Goal: Information Seeking & Learning: Learn about a topic

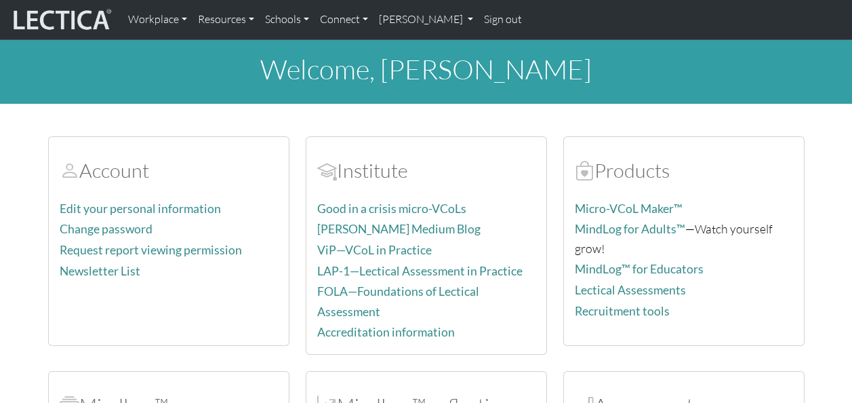
scroll to position [339, 0]
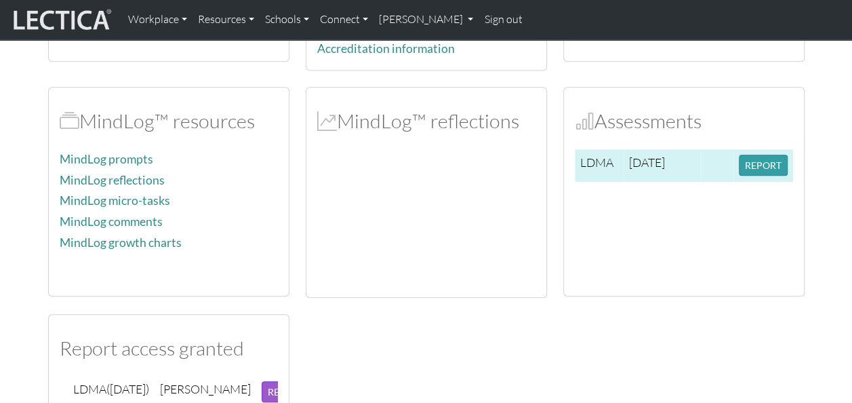
click at [787, 156] on td "REPORT" at bounding box center [763, 165] width 60 height 33
click at [777, 160] on button "REPORT" at bounding box center [763, 165] width 49 height 21
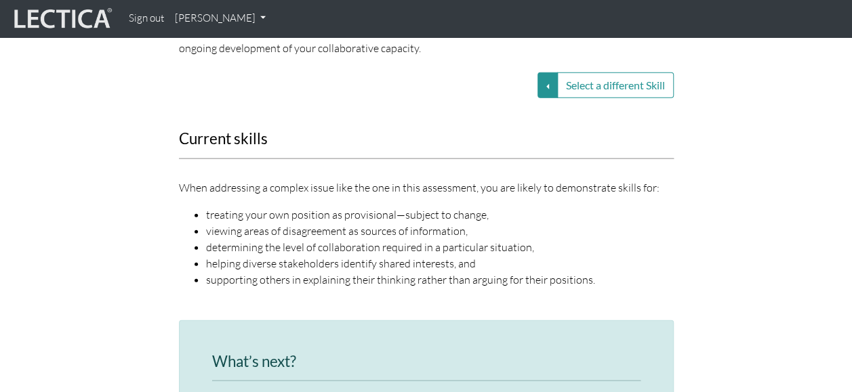
scroll to position [1554, 0]
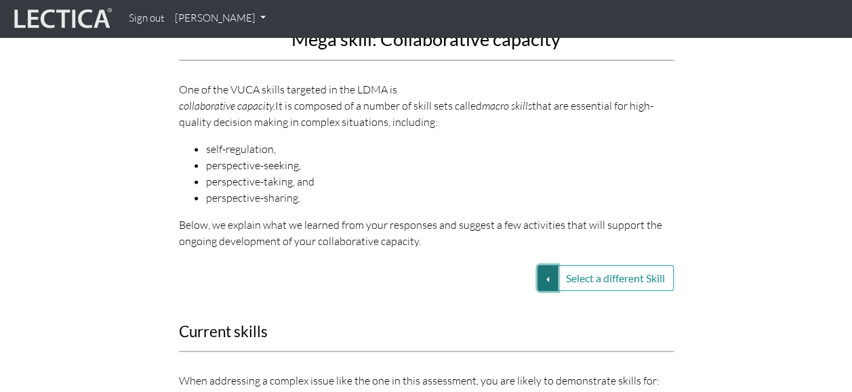
click at [542, 268] on button "Select a different Skill" at bounding box center [547, 279] width 20 height 26
